Goal: Transaction & Acquisition: Purchase product/service

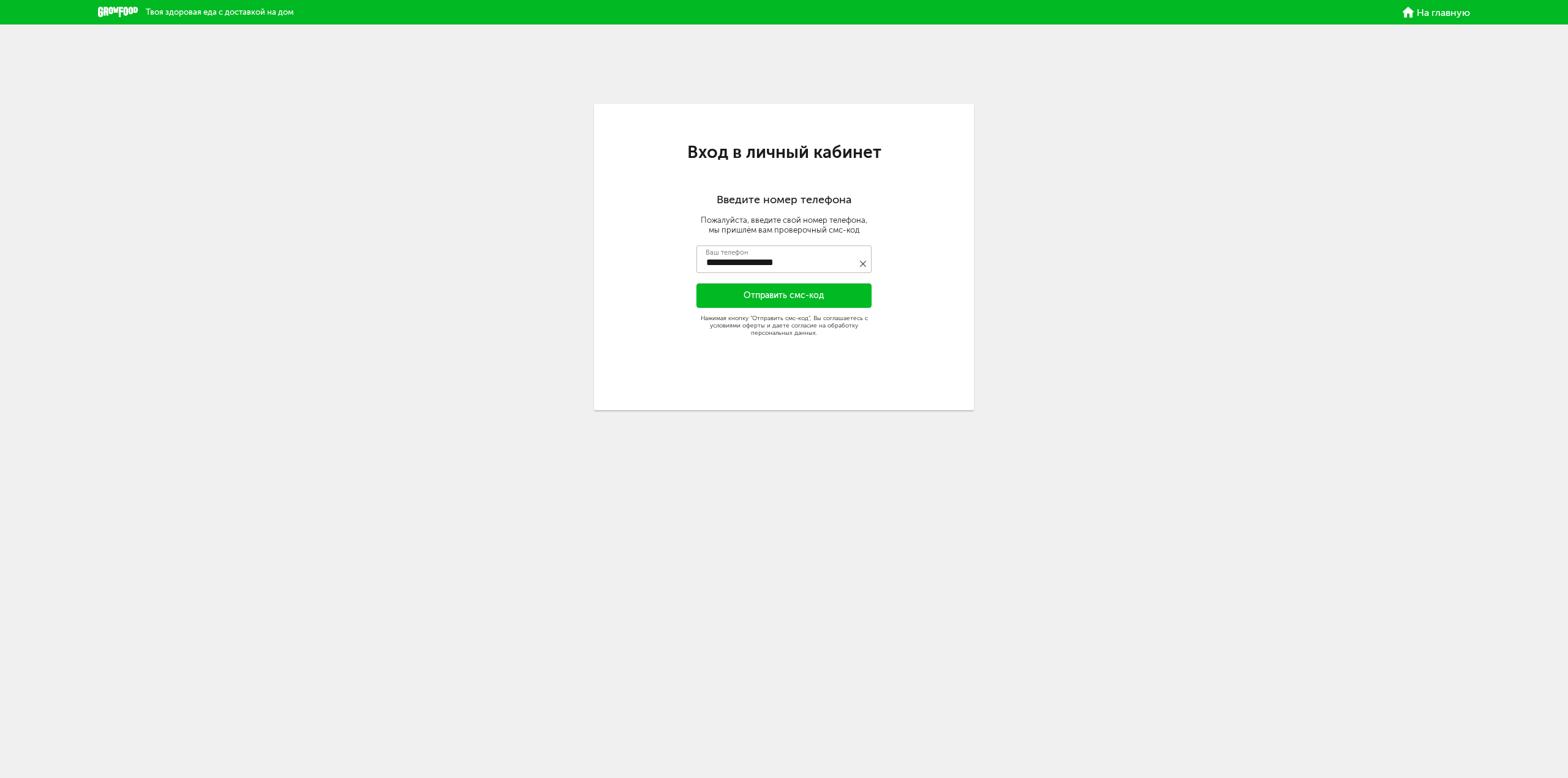
type input "**********"
type input "****"
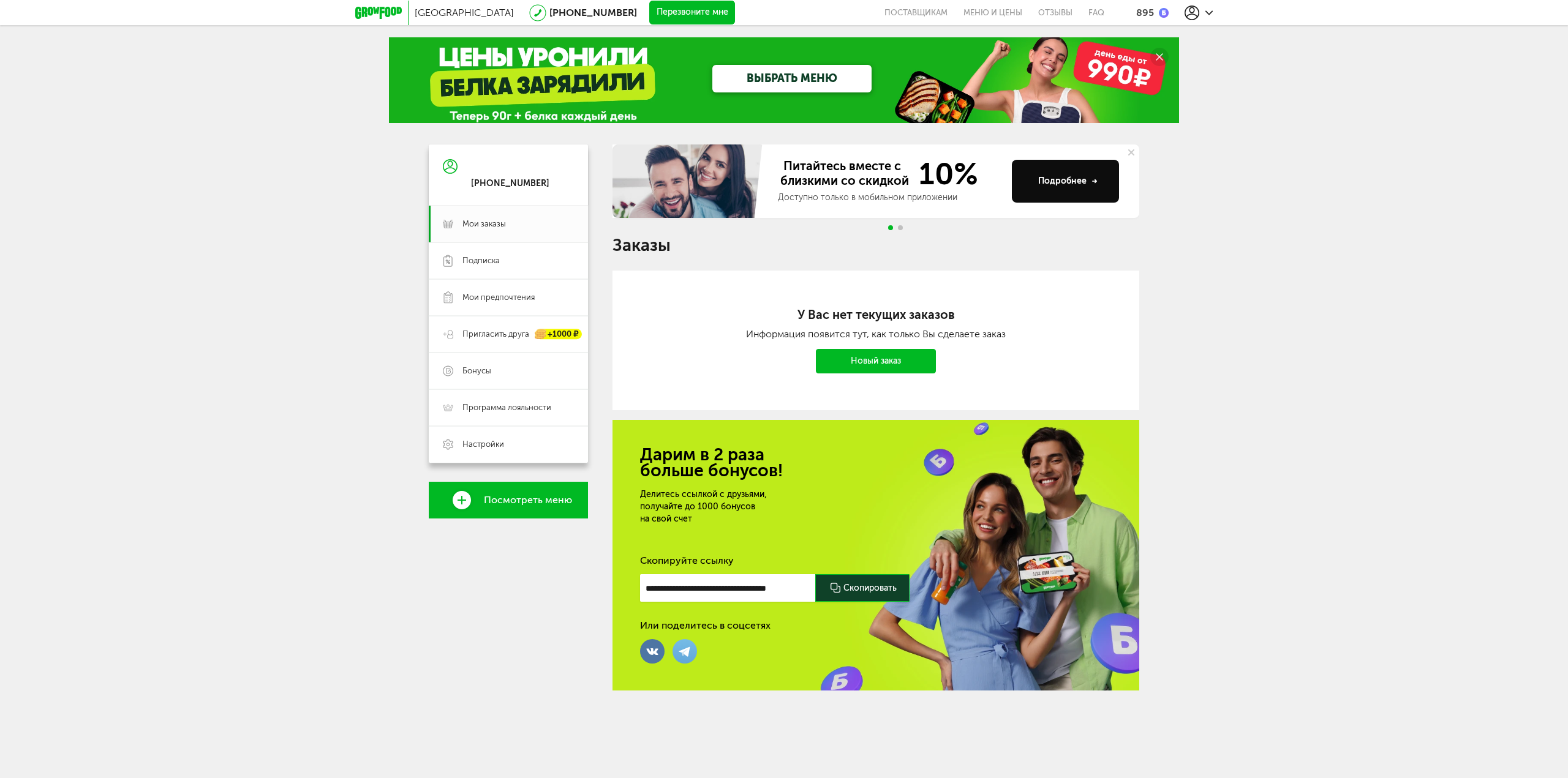
click at [386, 10] on icon at bounding box center [379, 13] width 47 height 12
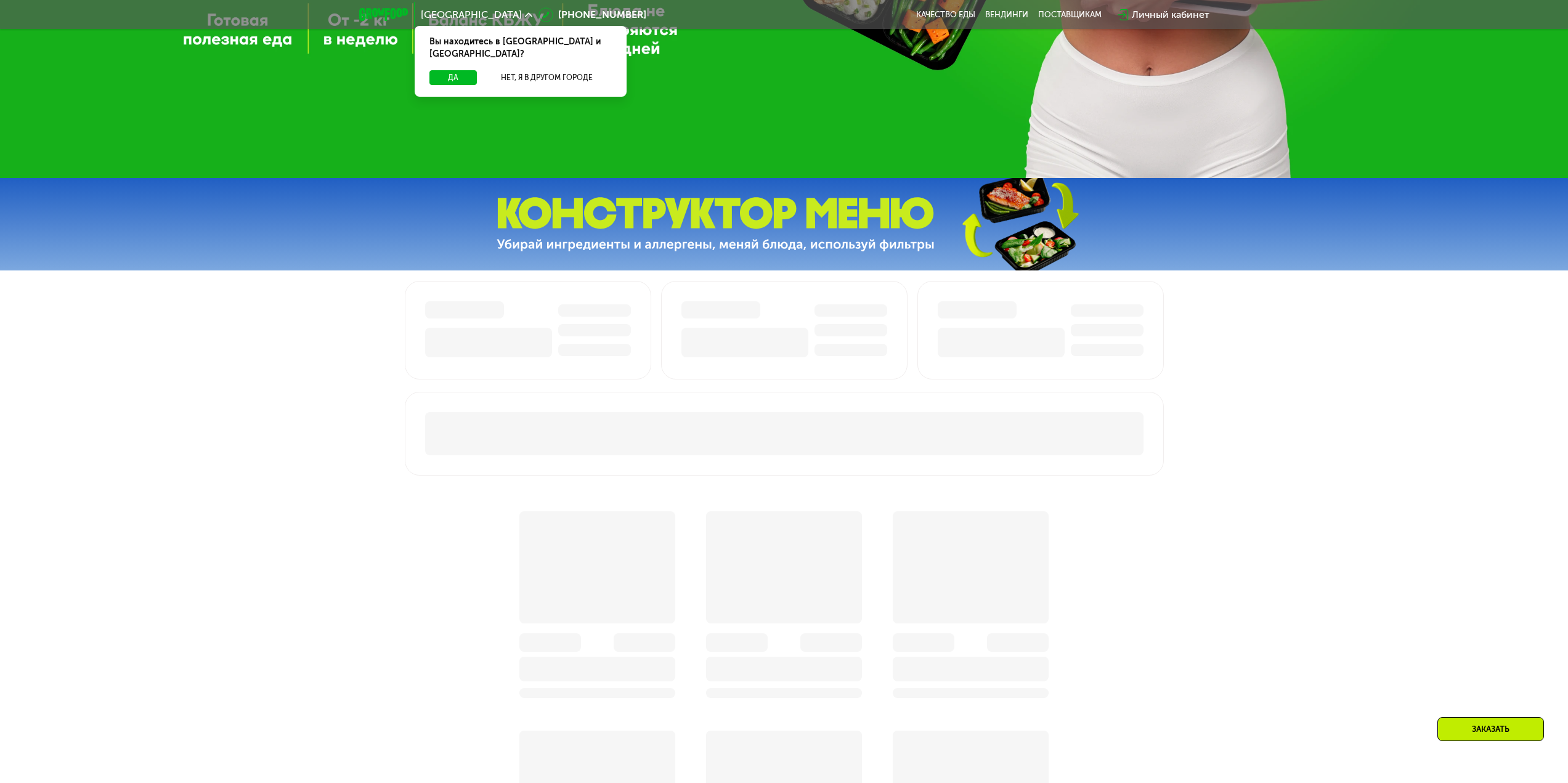
scroll to position [370, 0]
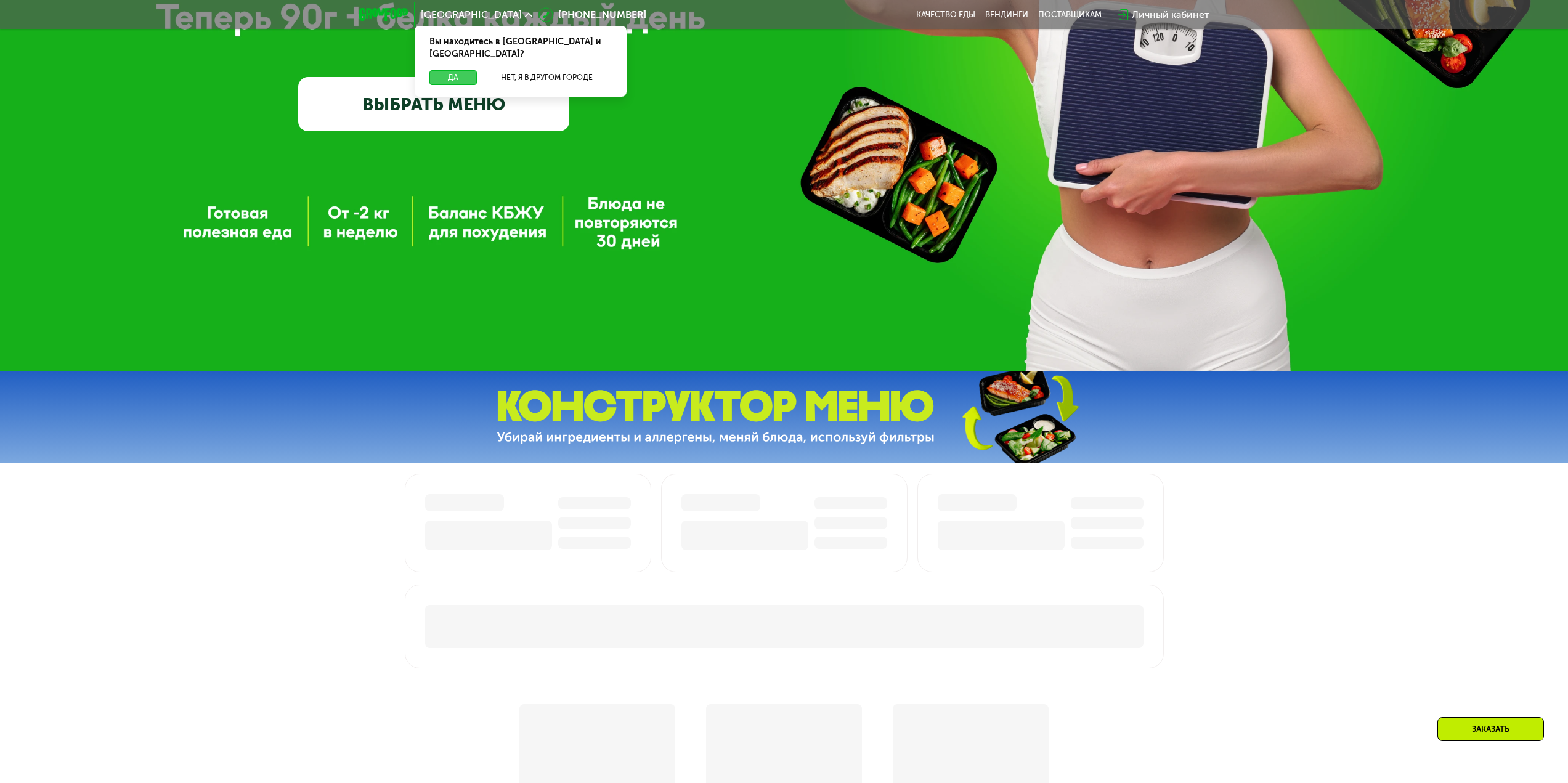
click at [443, 70] on button "Да" at bounding box center [453, 77] width 48 height 15
click at [439, 94] on link "ВЫБРАТЬ МЕНЮ" at bounding box center [433, 104] width 271 height 54
click at [502, 107] on link "ВЫБРАТЬ МЕНЮ" at bounding box center [433, 104] width 271 height 54
click at [501, 92] on link "ВЫБРАТЬ МЕНЮ" at bounding box center [433, 104] width 271 height 54
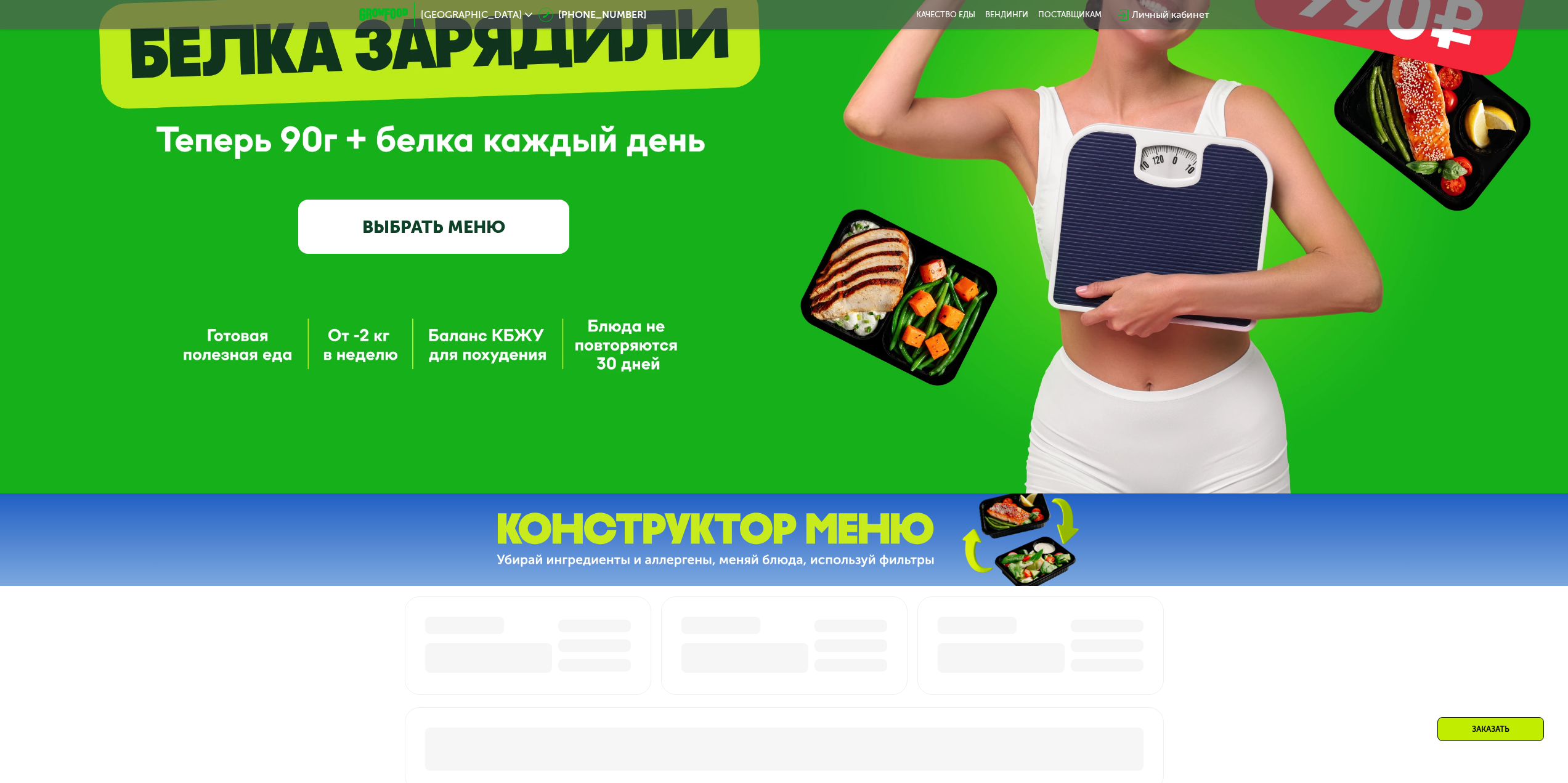
scroll to position [247, 0]
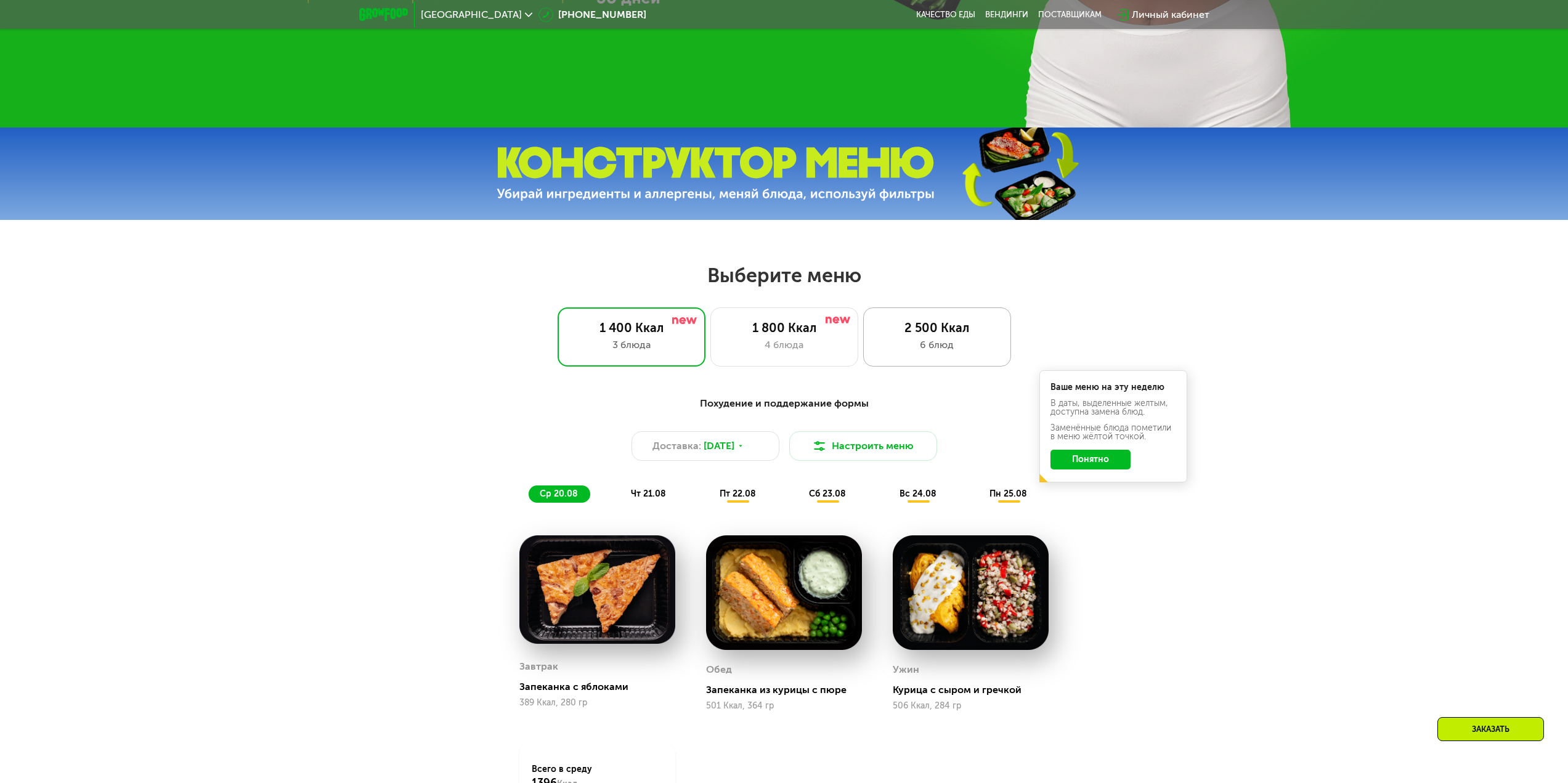
scroll to position [616, 0]
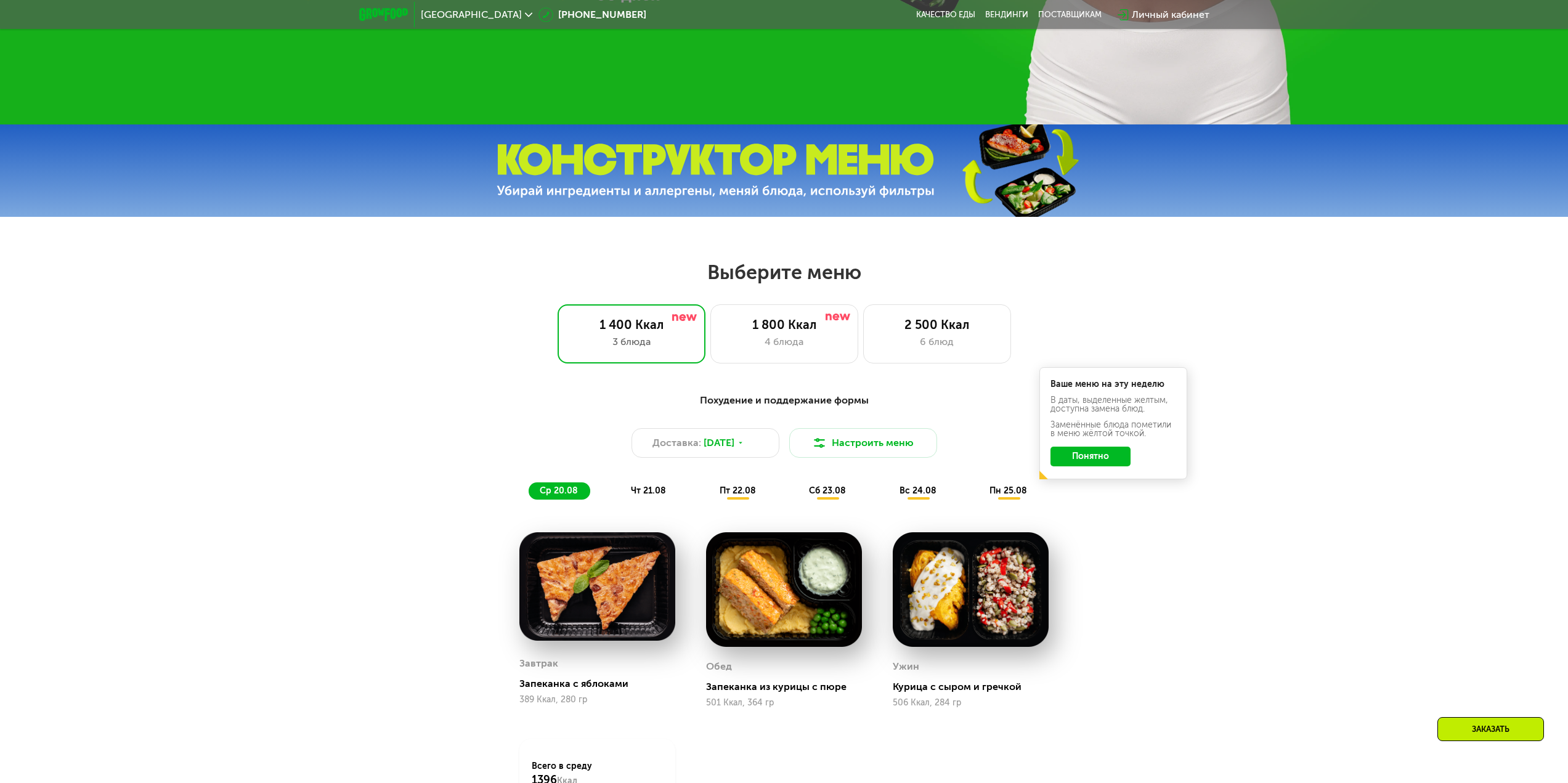
click at [1075, 333] on div "1 400 Ккал 3 блюда 1 800 Ккал 4 блюда 2 500 Ккал 6 блюд" at bounding box center [784, 334] width 1489 height 59
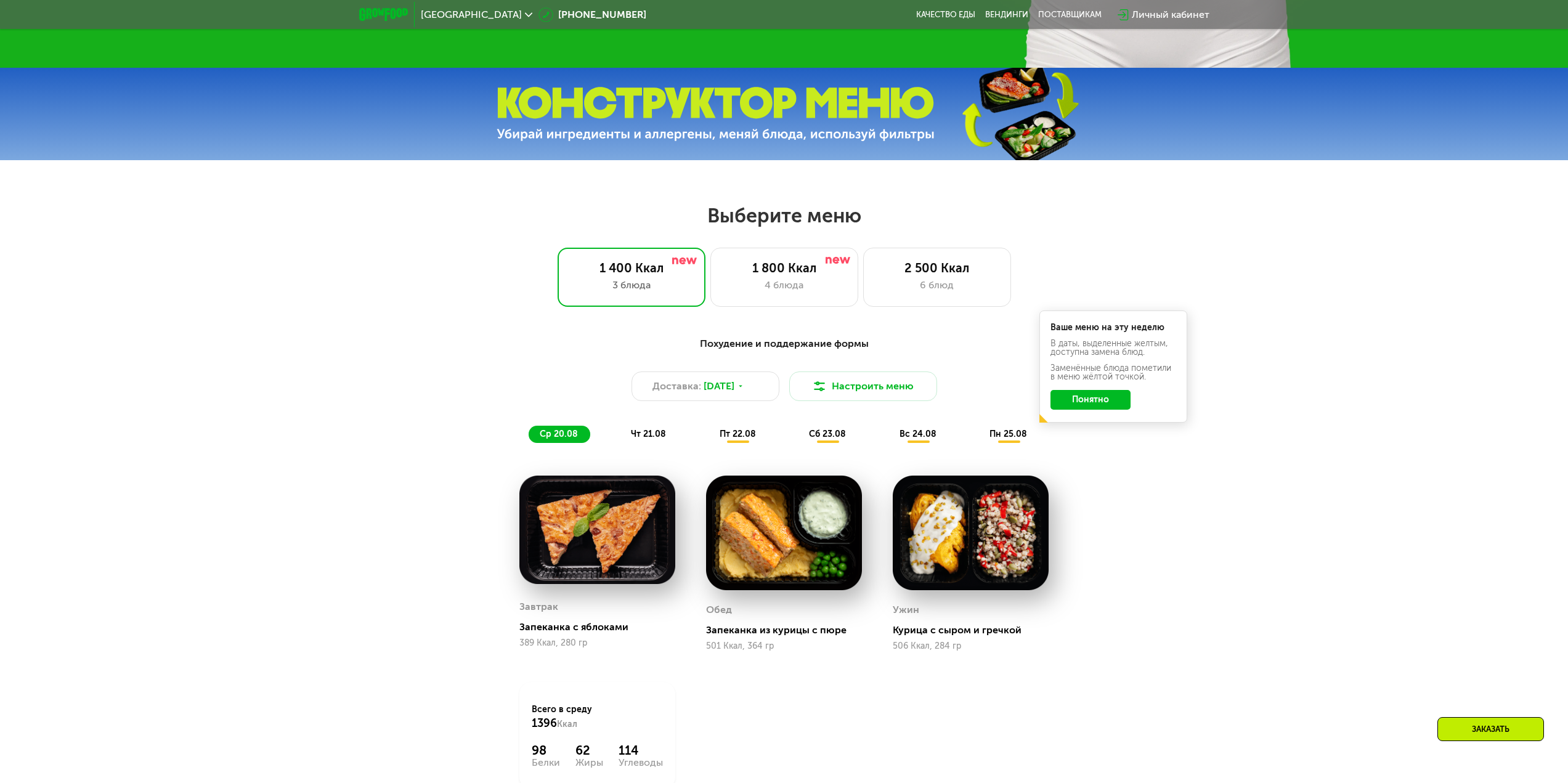
scroll to position [678, 0]
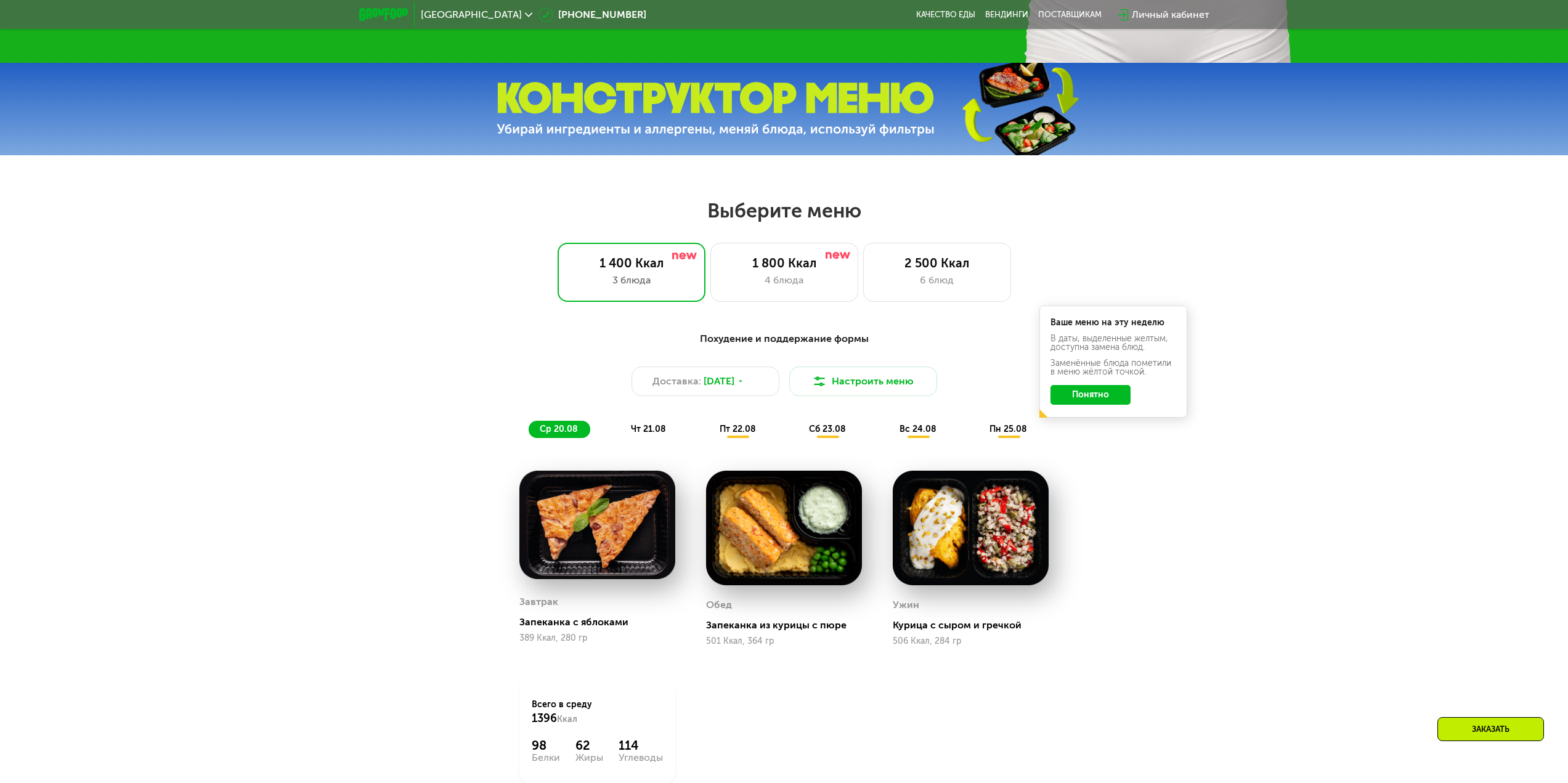
click at [809, 343] on div "Похудение и поддержание формы" at bounding box center [784, 340] width 729 height 16
click at [1068, 399] on button "Понятно" at bounding box center [1090, 394] width 80 height 20
click at [724, 434] on span "пт 22.08" at bounding box center [738, 429] width 37 height 10
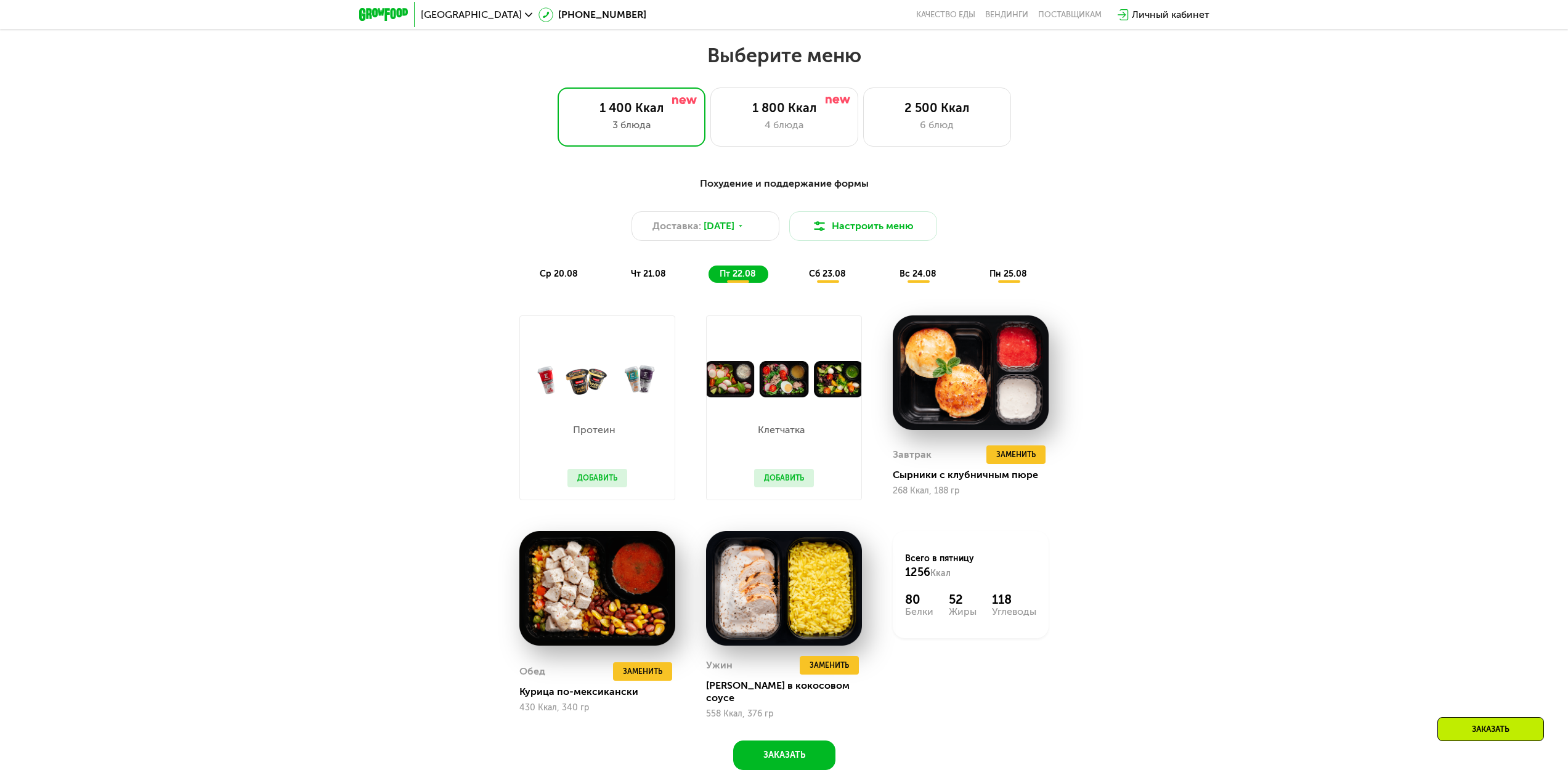
scroll to position [863, 0]
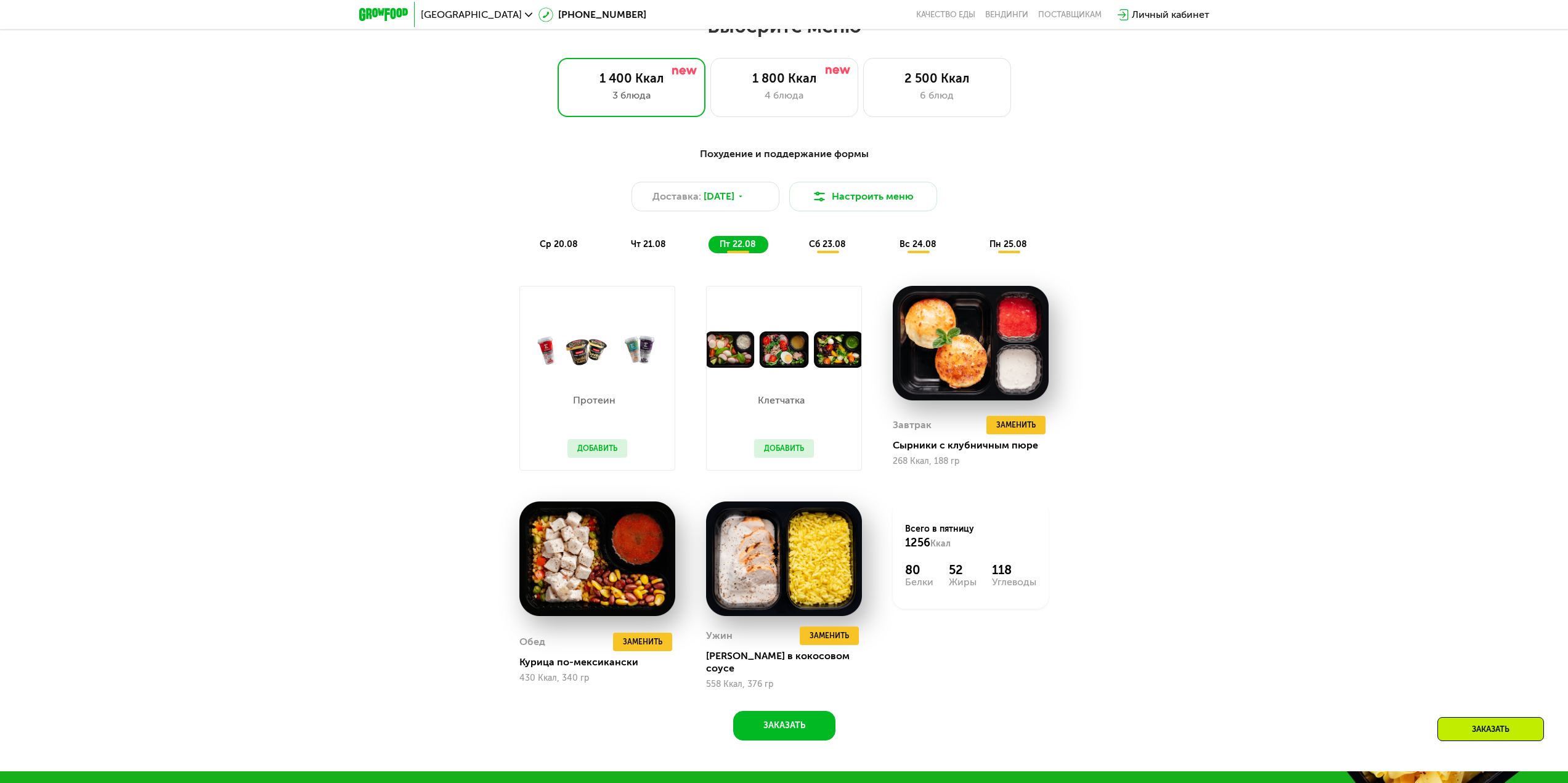
click at [818, 247] on span "сб 23.08" at bounding box center [827, 244] width 37 height 10
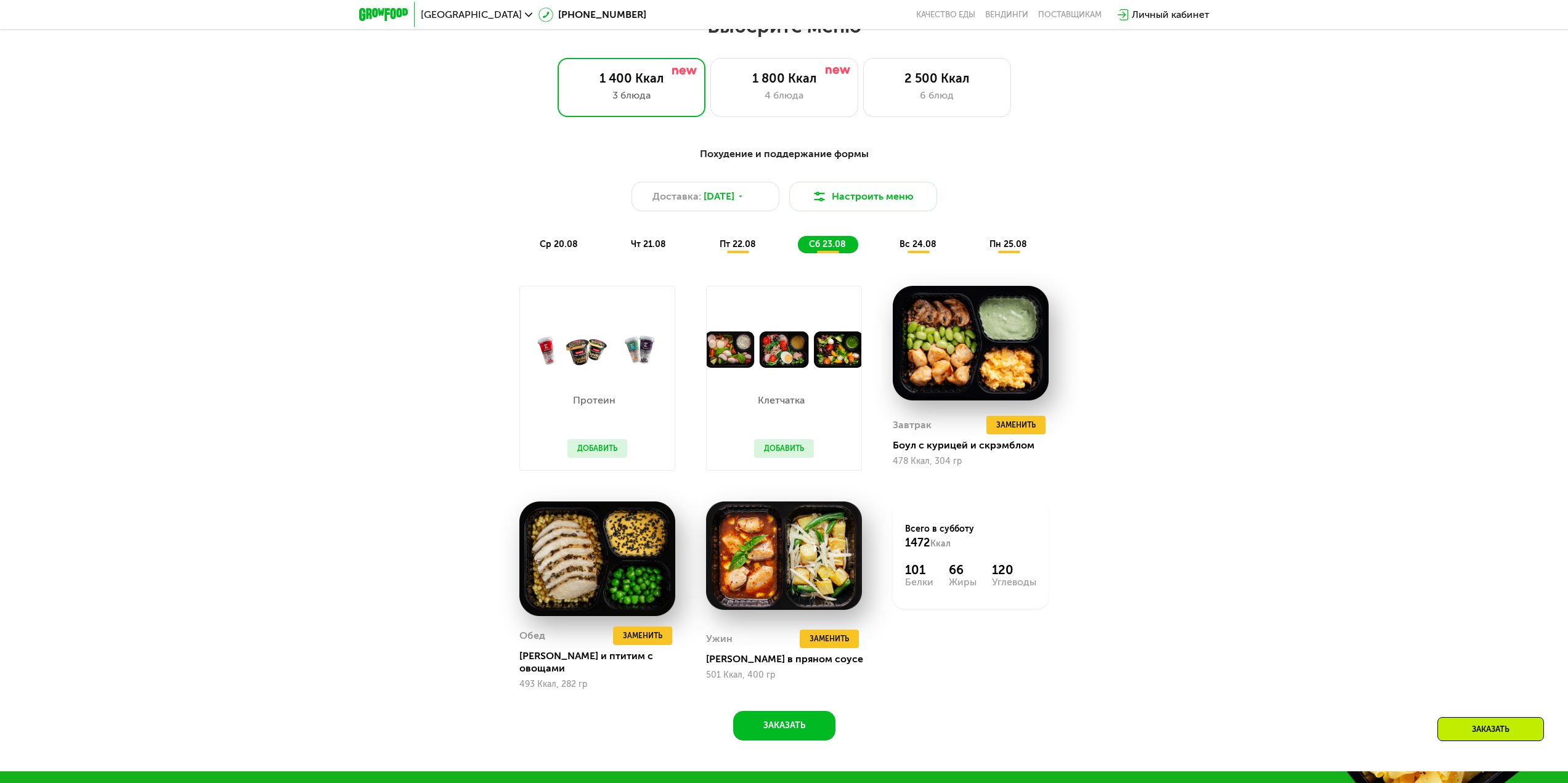
click at [741, 250] on span "пт 22.08" at bounding box center [738, 244] width 37 height 10
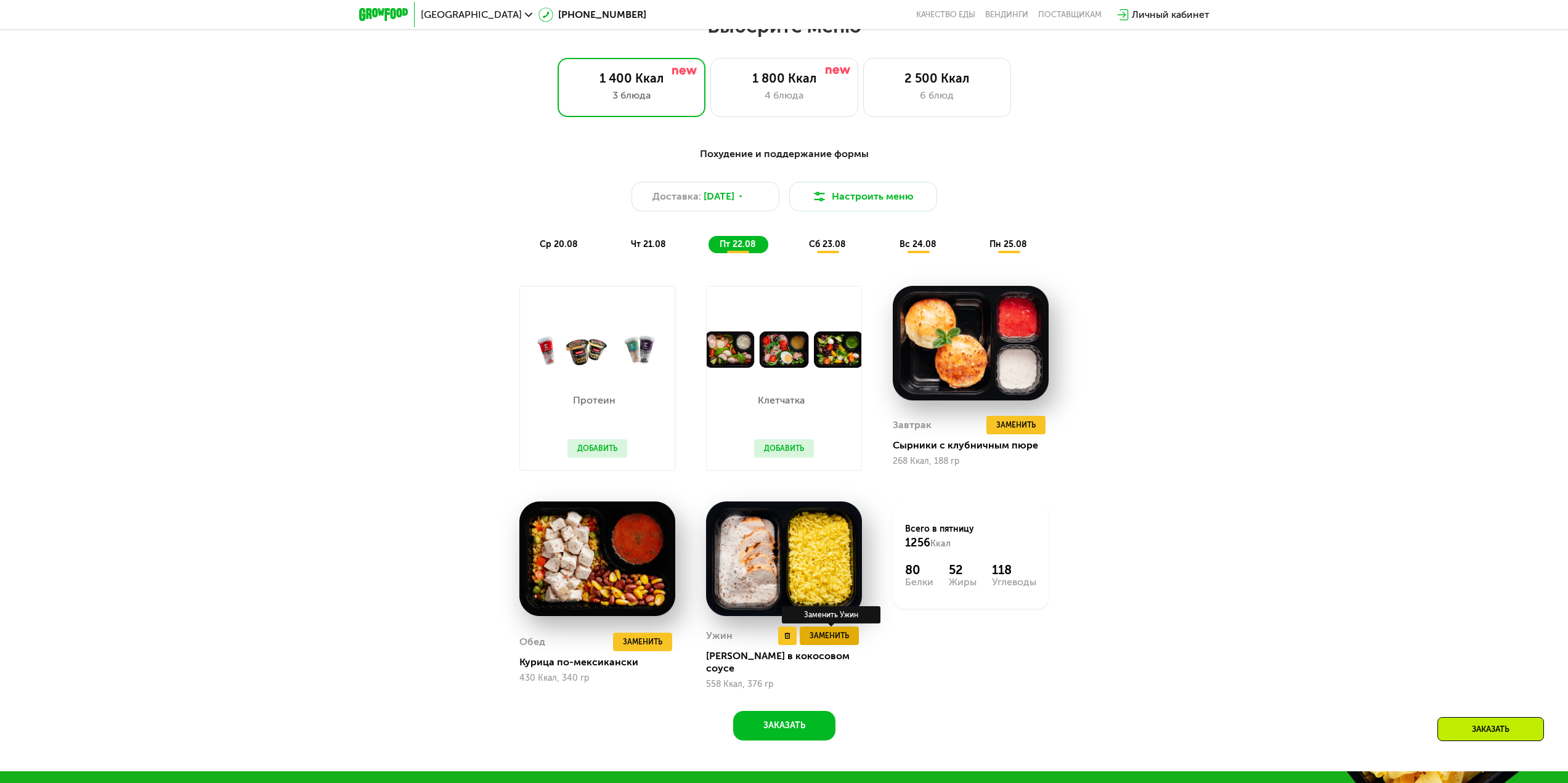
click at [845, 636] on span "Заменить" at bounding box center [829, 636] width 40 height 12
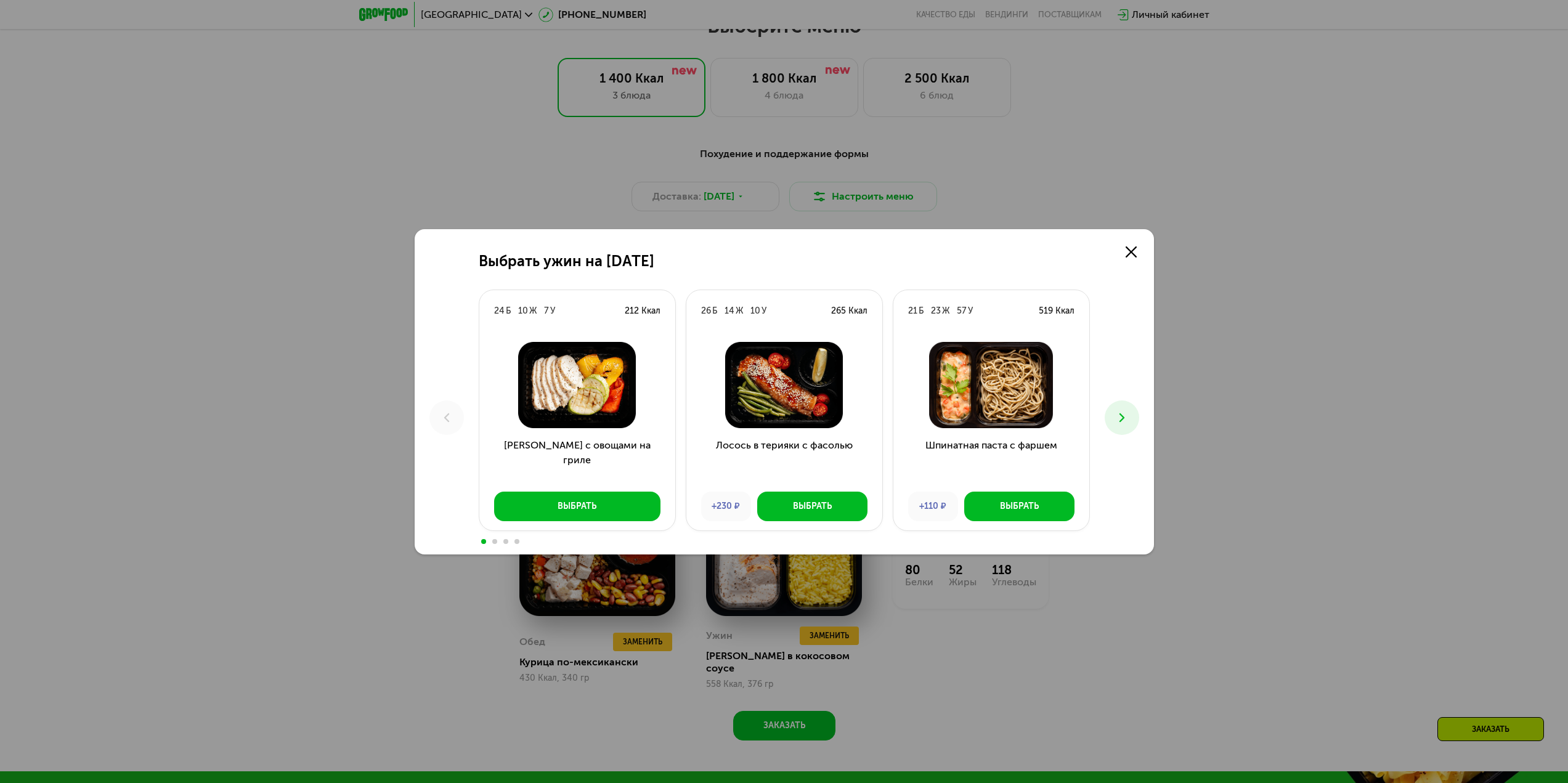
click at [1233, 459] on div "Выбрать ужин на 22 августа 24 Б 10 Ж 7 У 212 Ккал Курица с овощами на гриле Выб…" at bounding box center [784, 391] width 1568 height 783
click at [1139, 243] on link at bounding box center [1131, 252] width 25 height 25
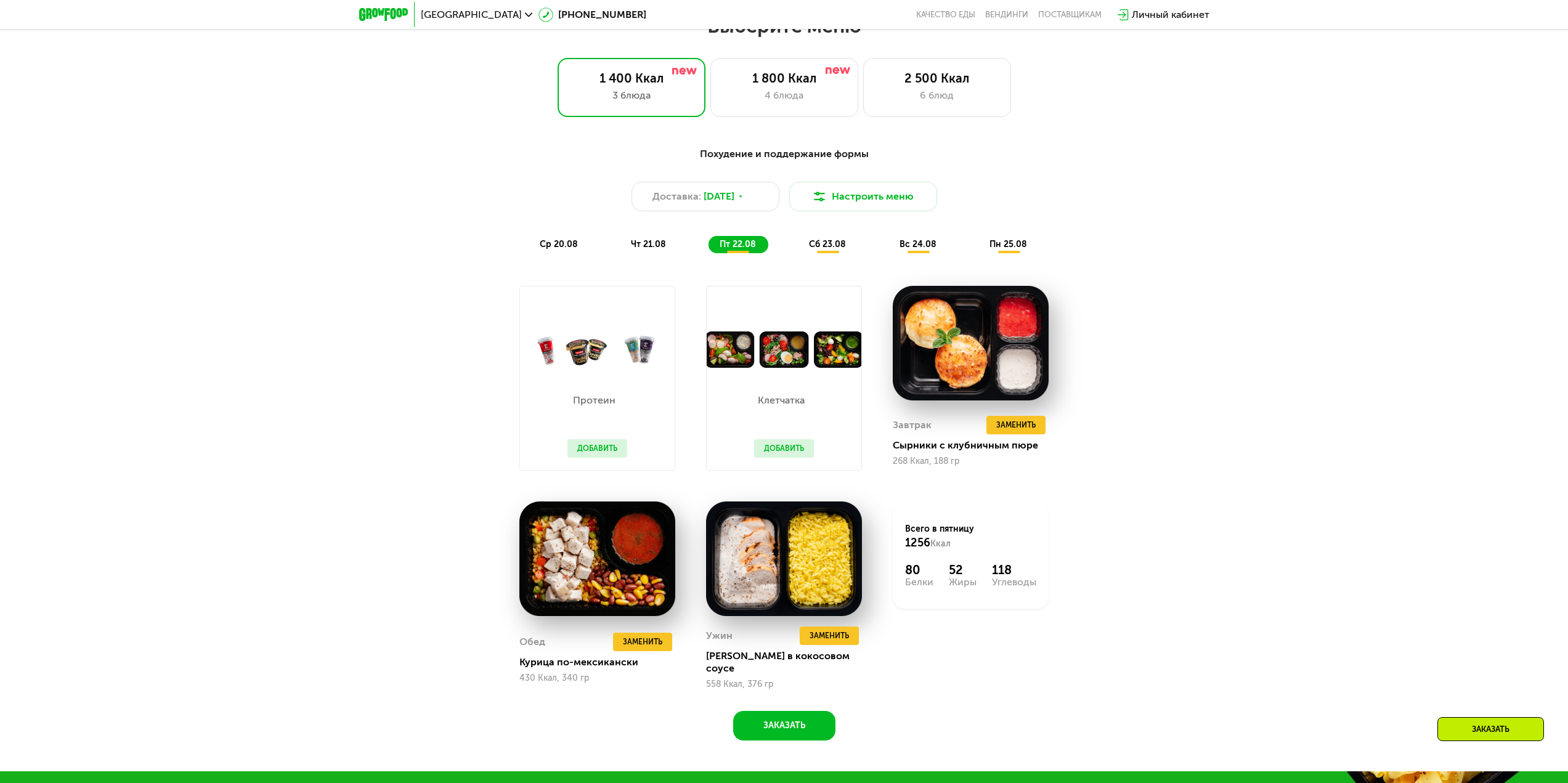
click at [734, 226] on div "Похудение и поддержание формы Доставка: 19 авг, вт Настроить меню ср 20.08 чт 2…" at bounding box center [784, 200] width 729 height 107
click at [738, 218] on div "Похудение и поддержание формы Доставка: 19 авг, вт Настроить меню ср 20.08 чт 2…" at bounding box center [784, 200] width 729 height 107
click at [563, 261] on div "Похудение и поддержание формы Доставка: 19 авг, вт Настроить меню ср 20.08 чт 2…" at bounding box center [784, 199] width 744 height 121
click at [569, 247] on span "ср 20.08" at bounding box center [558, 244] width 38 height 10
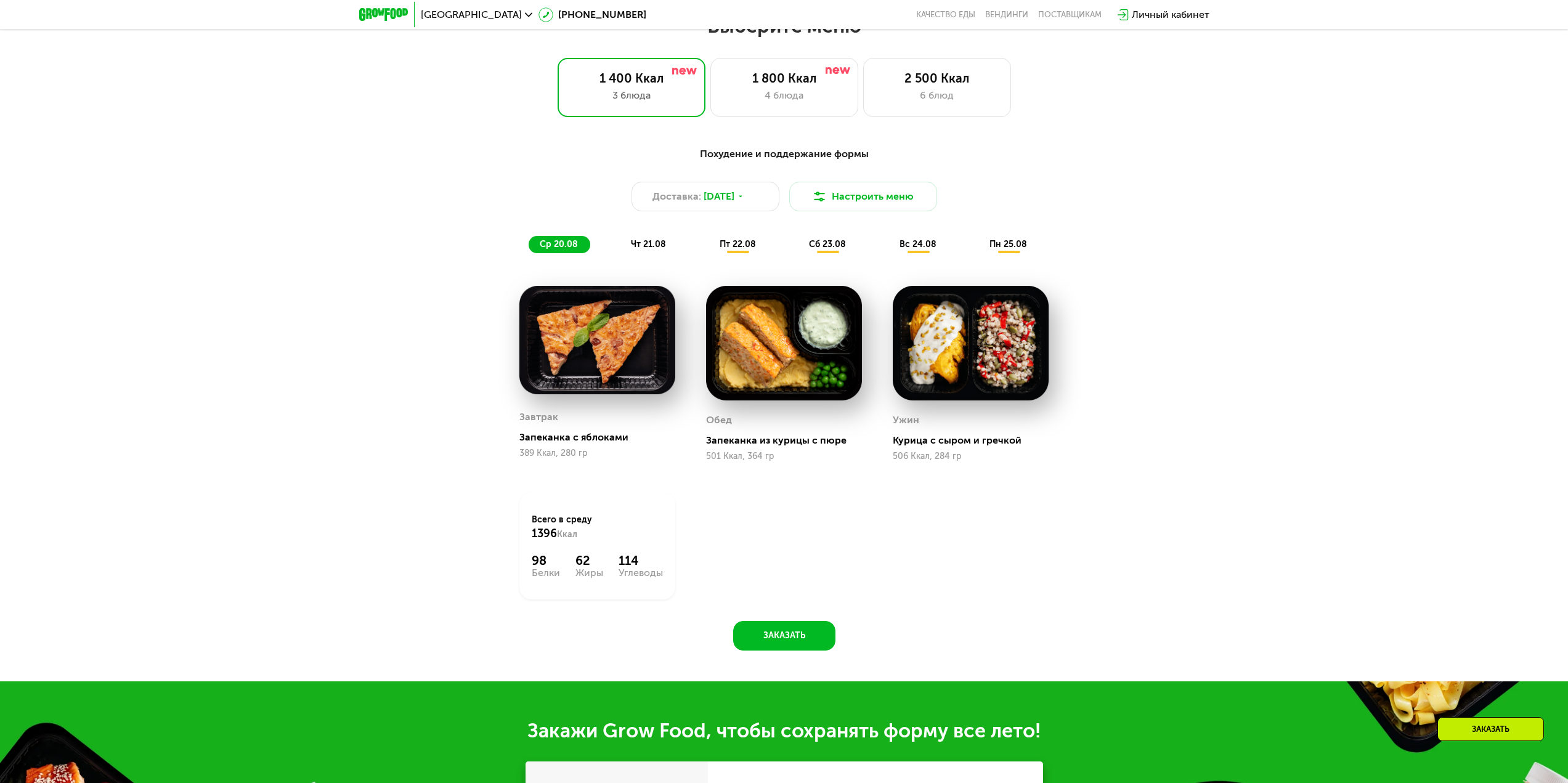
click at [648, 250] on span "чт 21.08" at bounding box center [648, 244] width 35 height 10
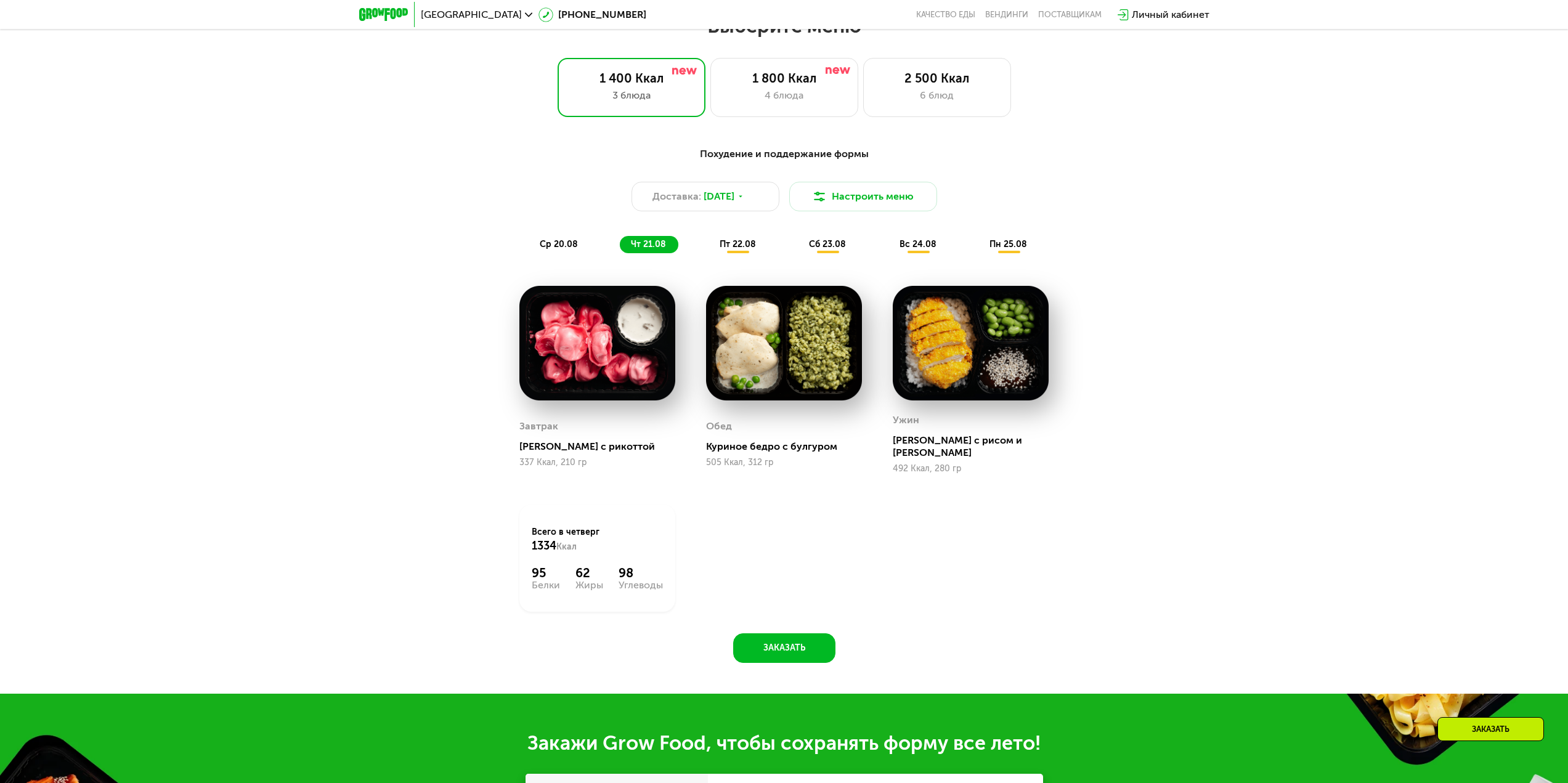
click at [742, 259] on div "Похудение и поддержание формы Доставка: 19 авг, вт Настроить меню ср 20.08 чт 2…" at bounding box center [784, 199] width 744 height 121
click at [738, 306] on img at bounding box center [784, 343] width 156 height 116
click at [798, 253] on div "пт 22.08" at bounding box center [827, 244] width 60 height 17
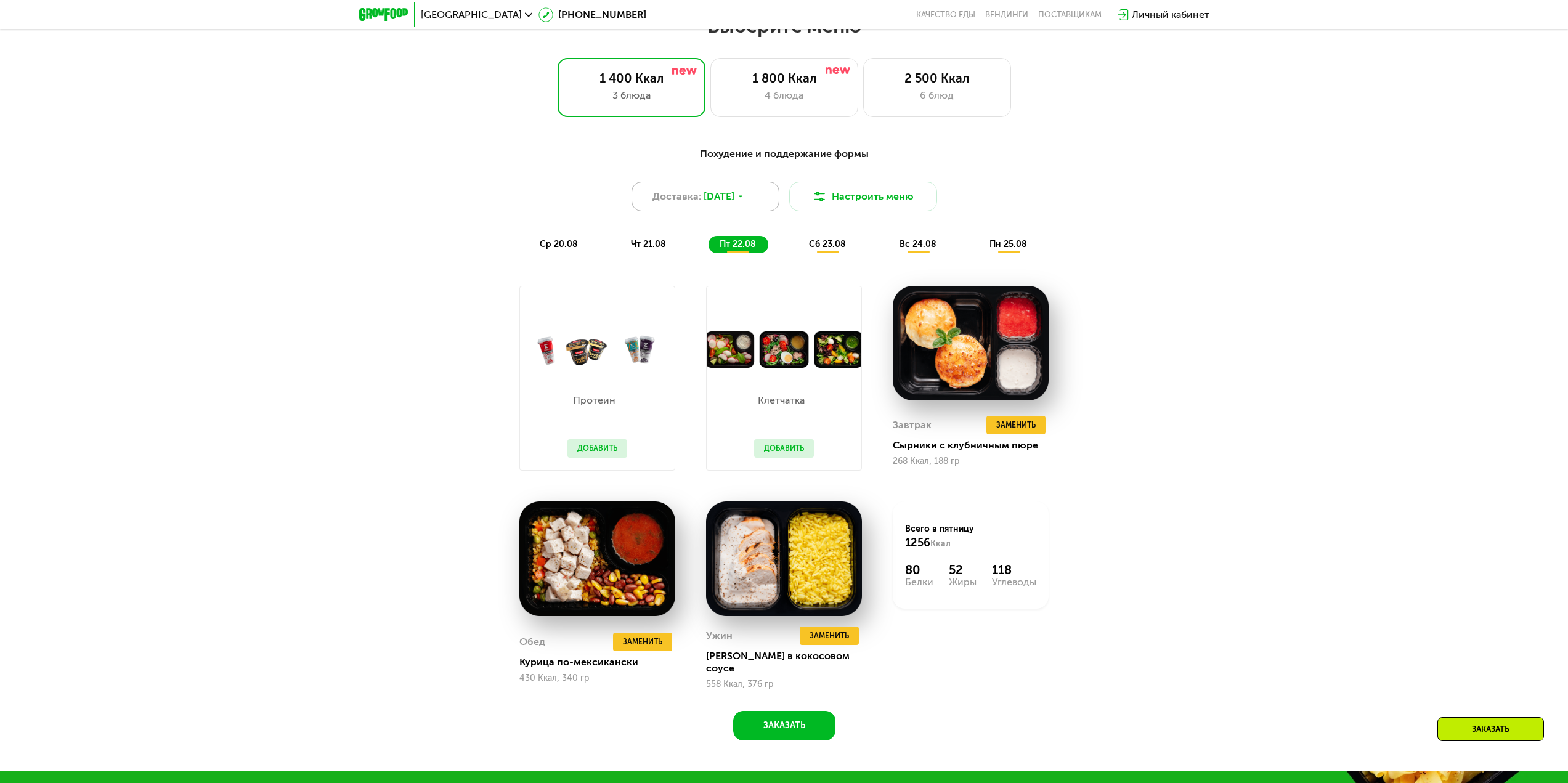
click at [734, 194] on span "19 авг, вт" at bounding box center [718, 196] width 30 height 15
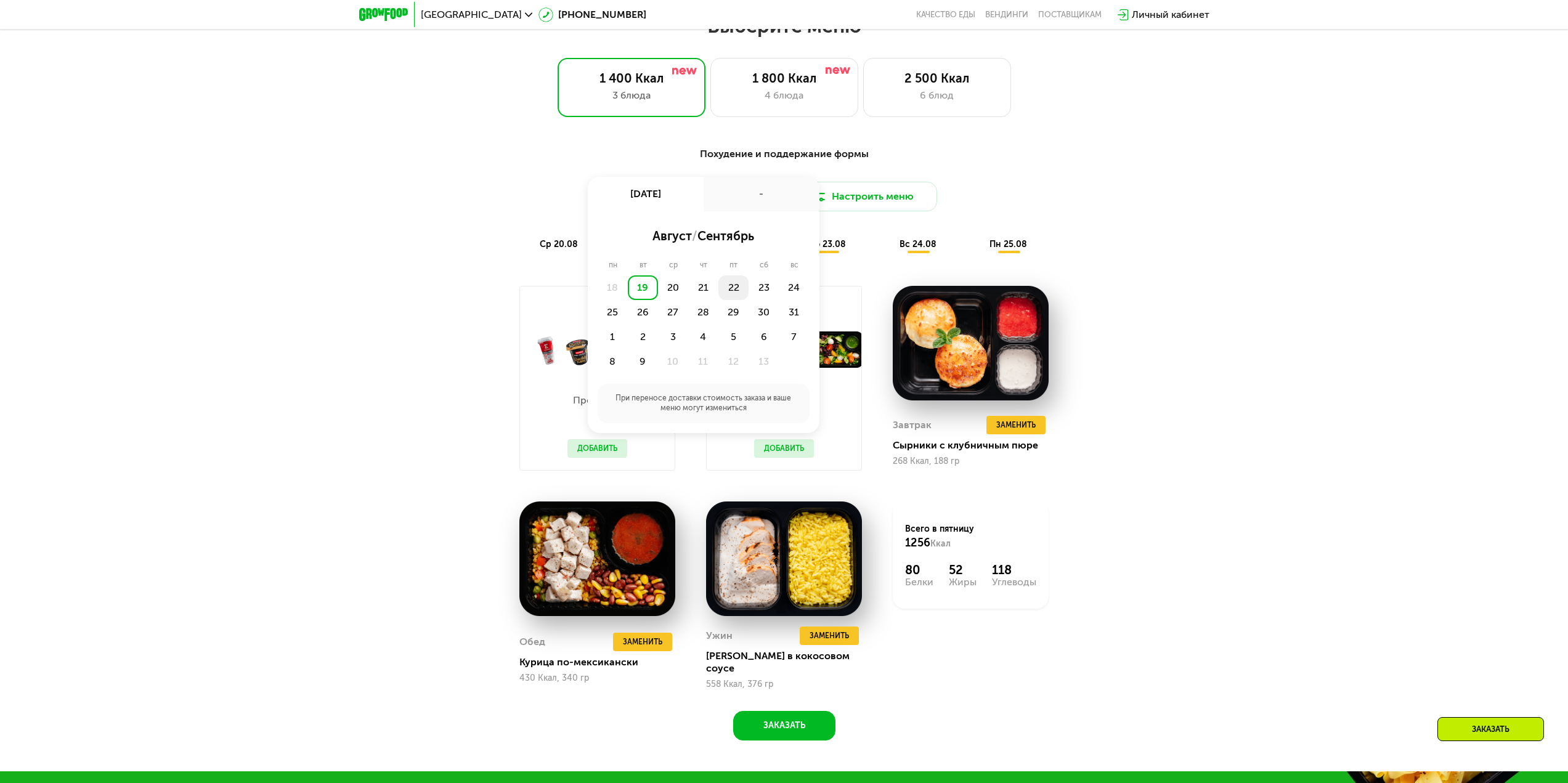
drag, startPoint x: 711, startPoint y: 285, endPoint x: 721, endPoint y: 287, distance: 10.2
click at [721, 287] on div "18 19 20 21 22 23 24 25 26 27 28 29 30 31 1 2 3 4 5 6 7 8 9 10 11 12 13" at bounding box center [704, 325] width 212 height 98
click at [748, 288] on div "22" at bounding box center [763, 288] width 30 height 25
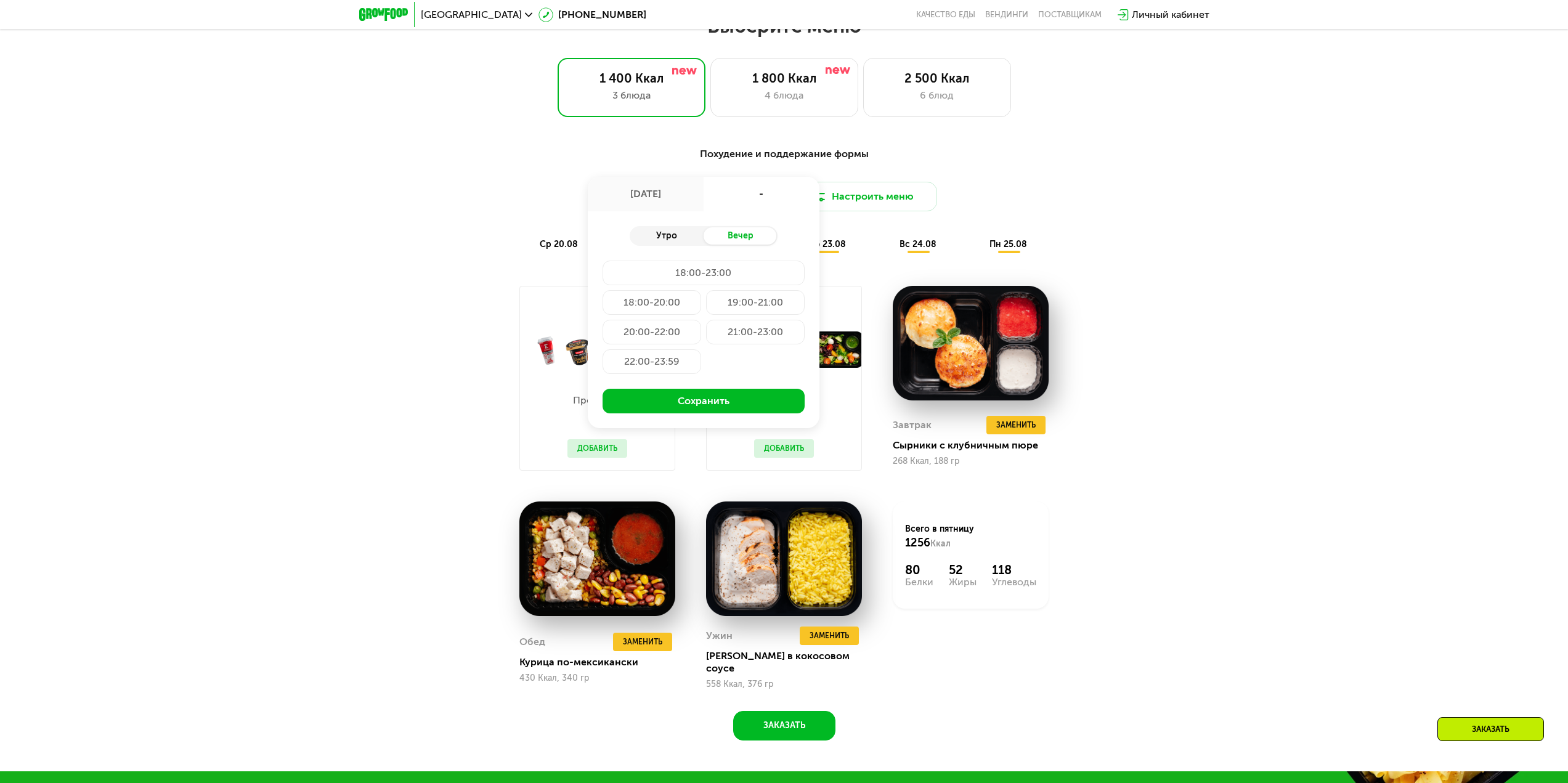
click at [671, 243] on div "Утро" at bounding box center [667, 236] width 74 height 17
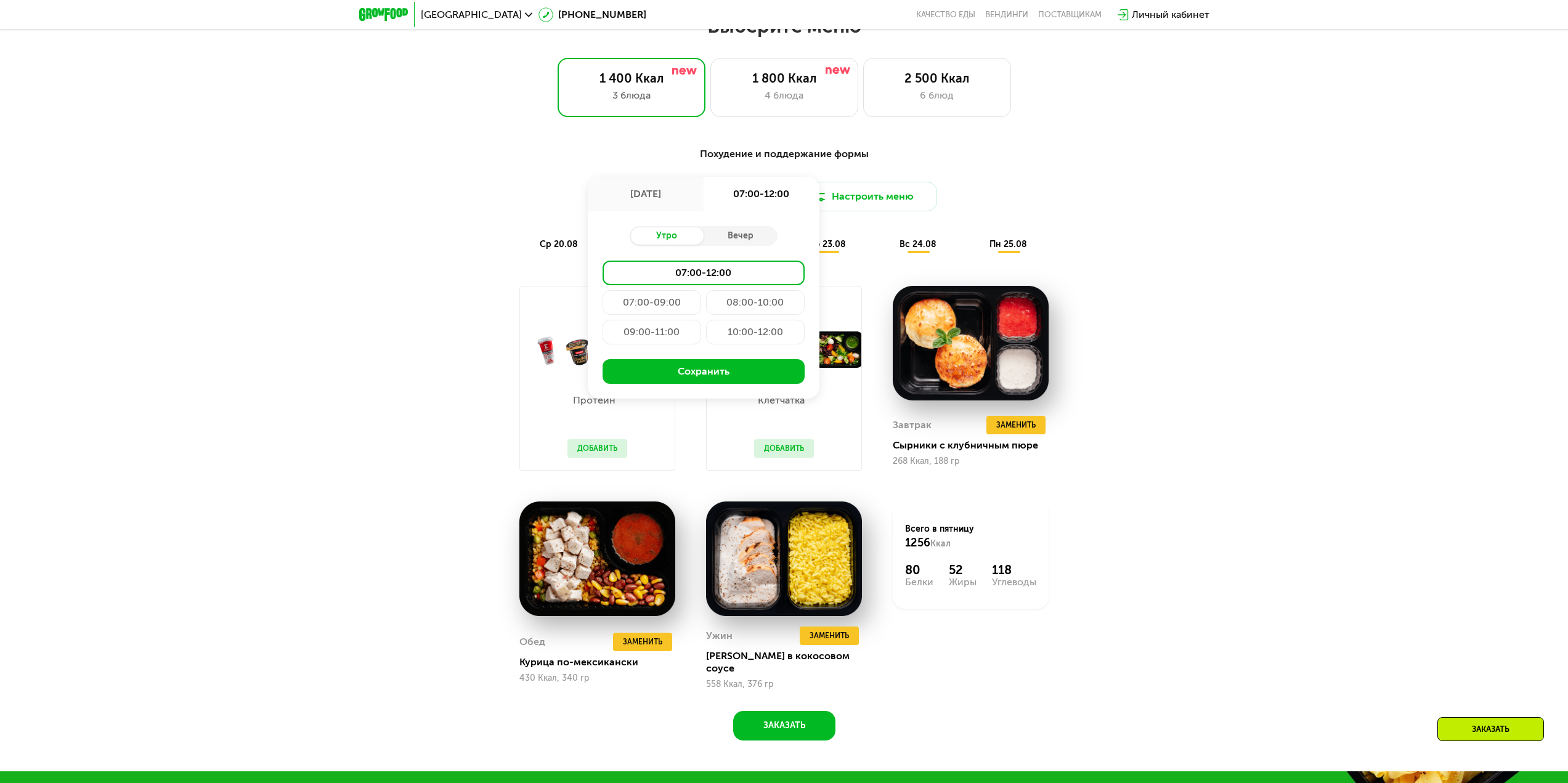
click at [727, 339] on div "10:00-12:00" at bounding box center [755, 333] width 98 height 25
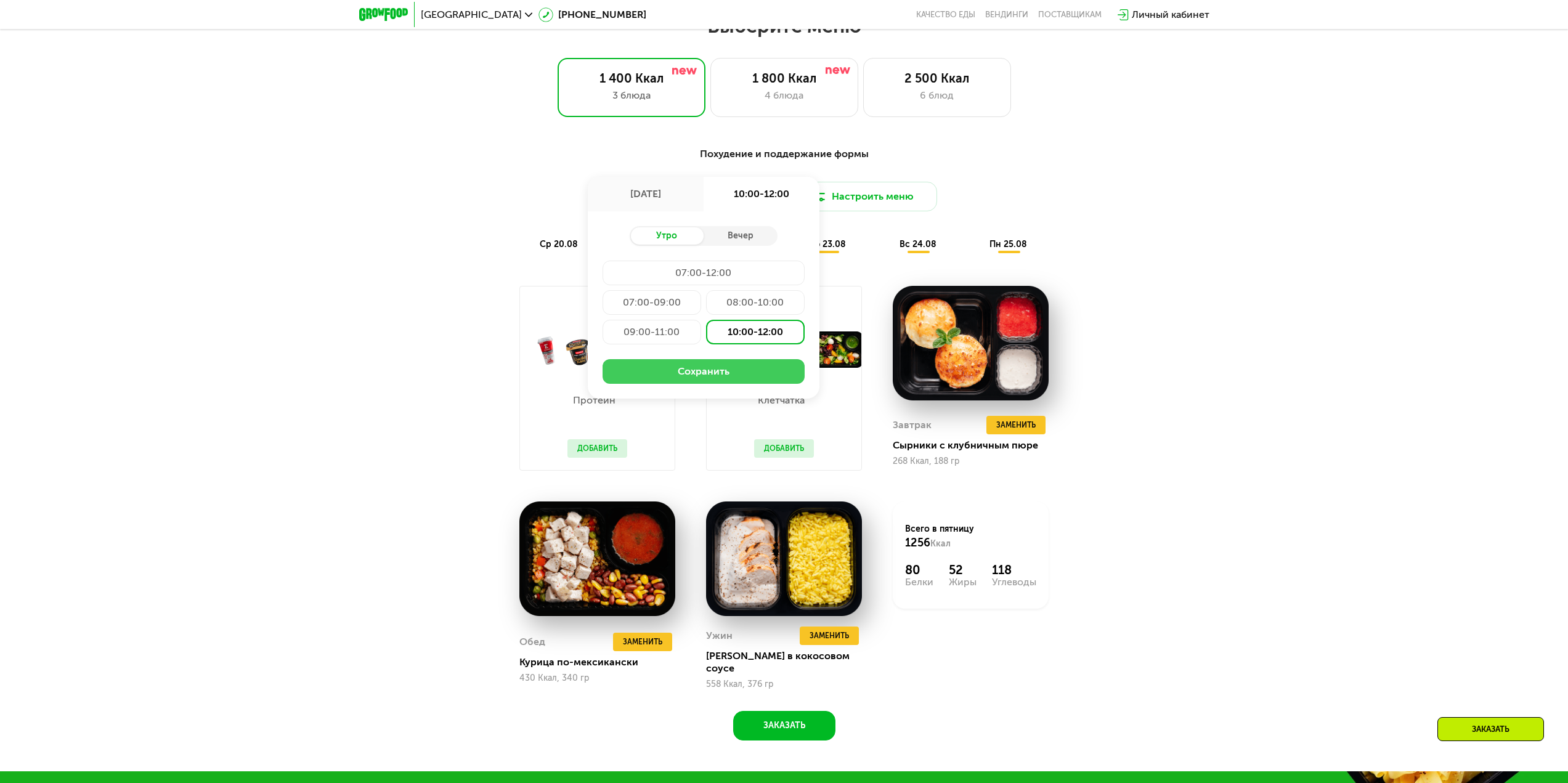
click at [717, 370] on button "Сохранить" at bounding box center [703, 372] width 202 height 25
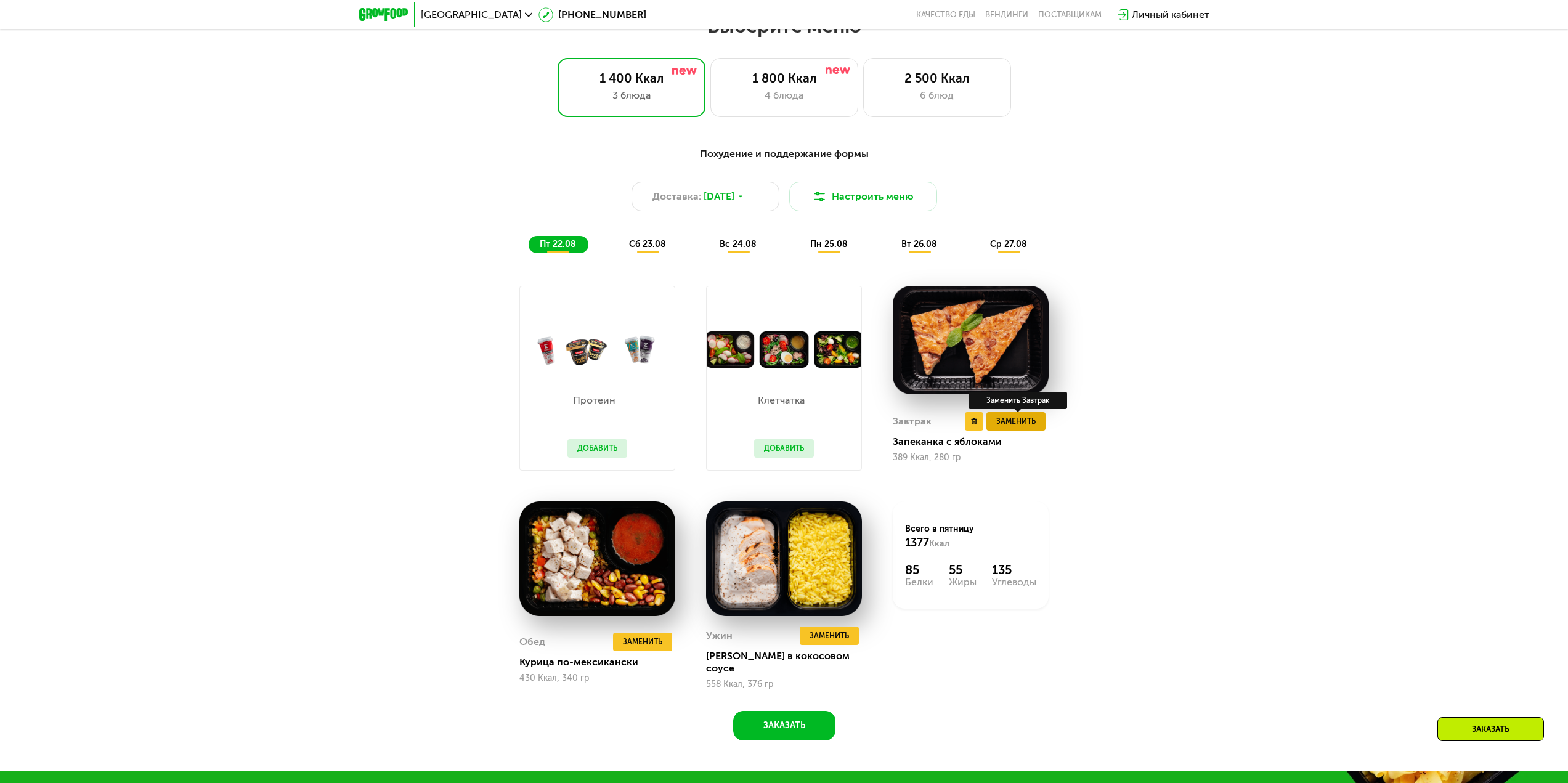
click at [1011, 428] on span "Заменить" at bounding box center [1015, 422] width 40 height 12
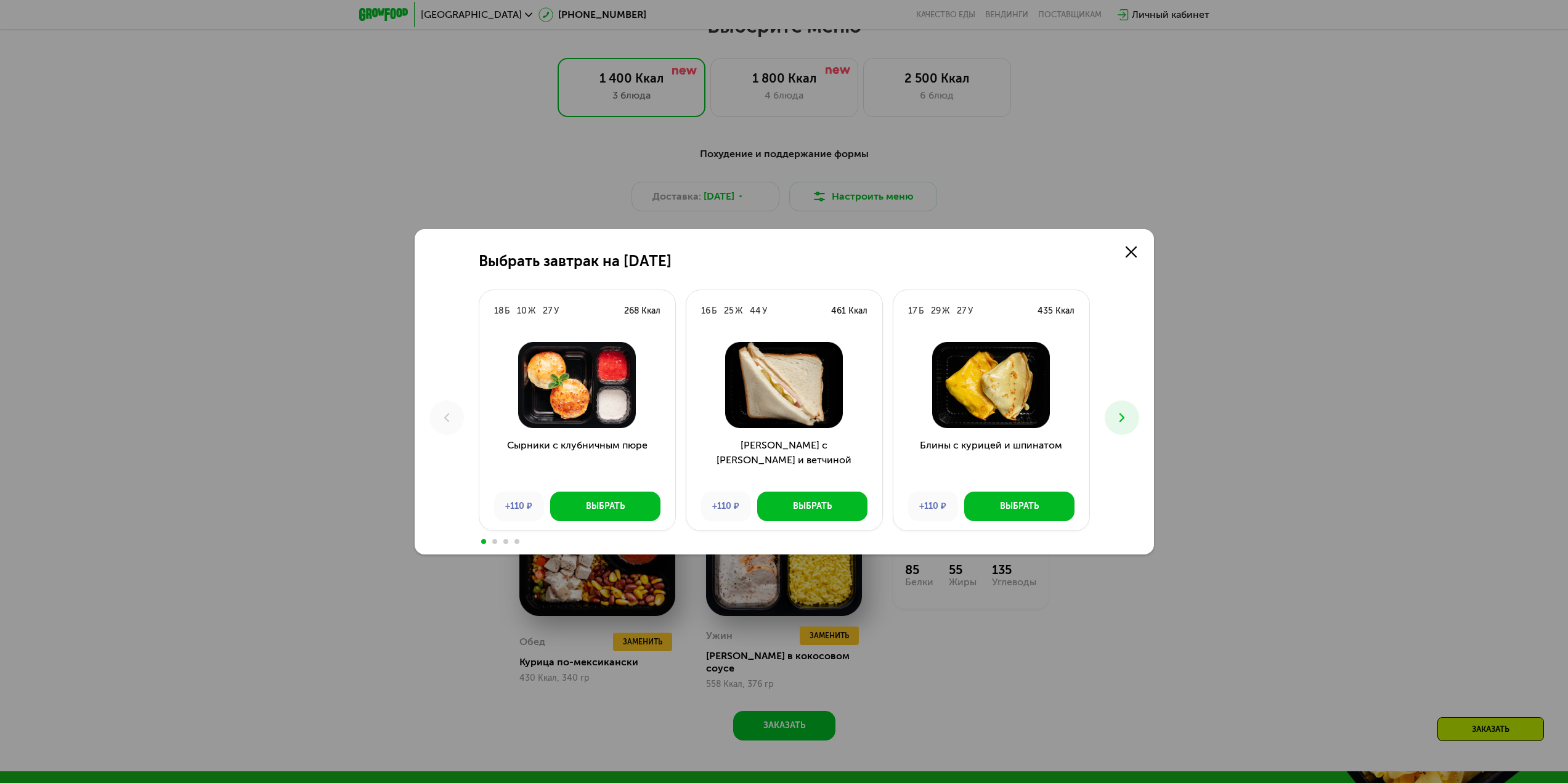
click at [1112, 423] on button at bounding box center [1122, 418] width 34 height 34
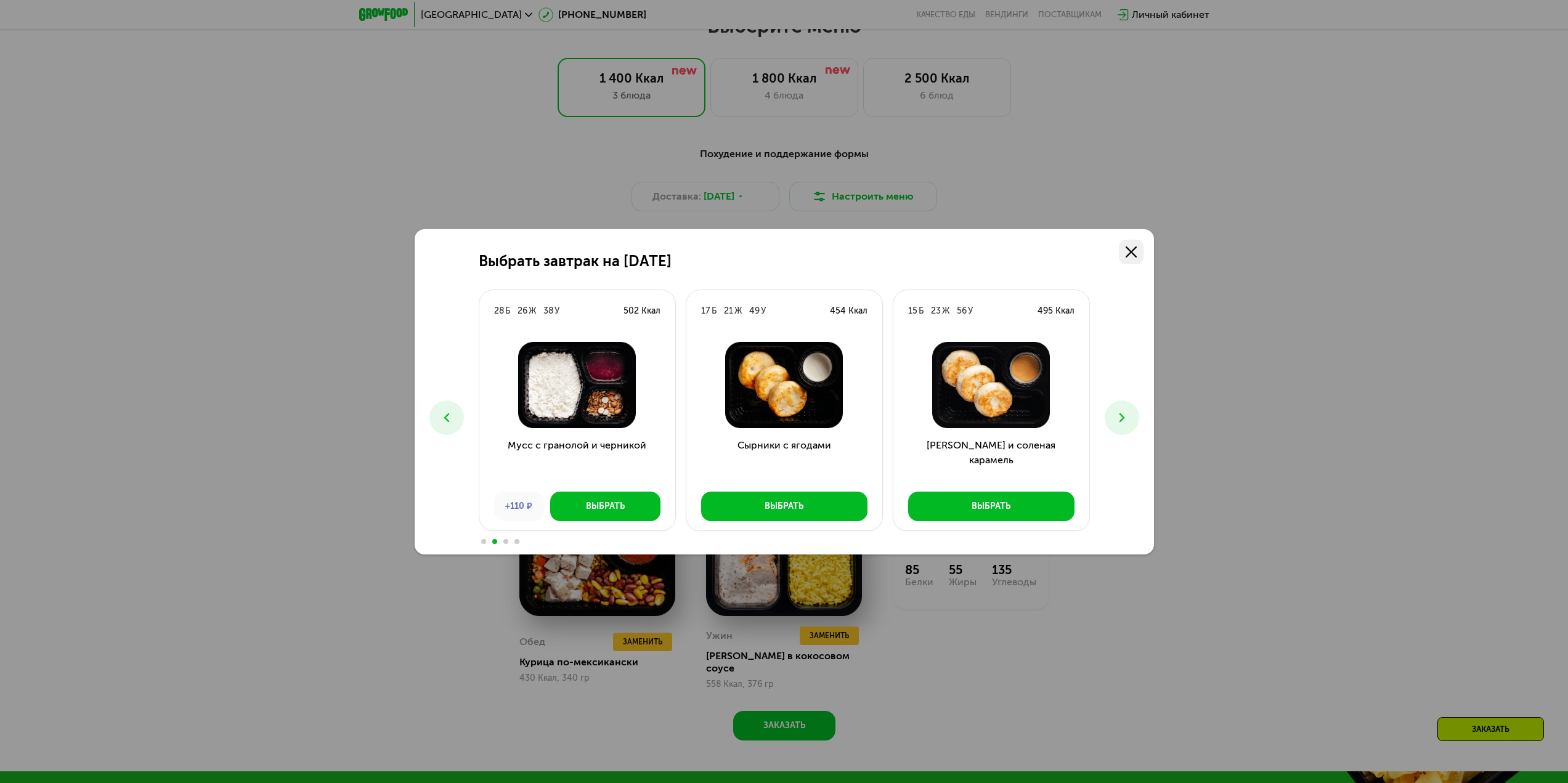
click at [1130, 254] on icon at bounding box center [1131, 252] width 11 height 11
